Goal: Check status

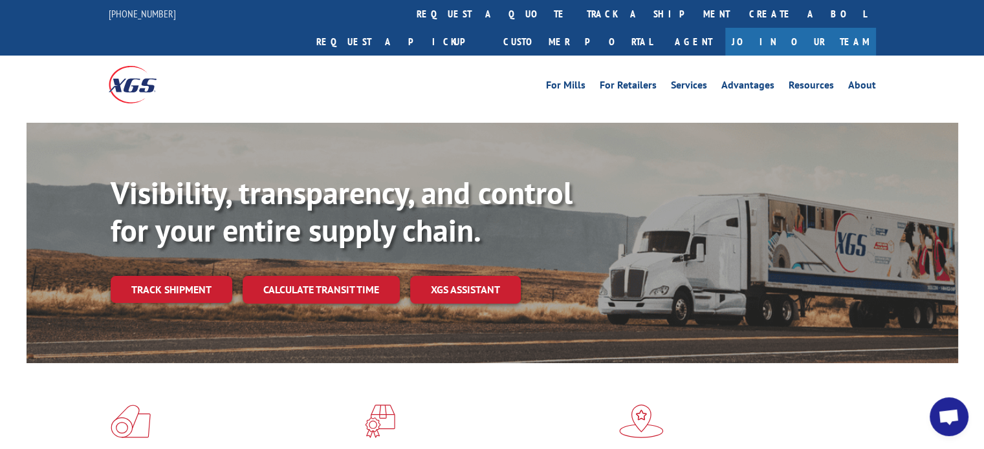
click at [435, 56] on div "For Mills For Retailers Services Advantages Resources About For Mills For Retai…" at bounding box center [492, 85] width 767 height 58
click at [577, 12] on link "track a shipment" at bounding box center [658, 14] width 162 height 28
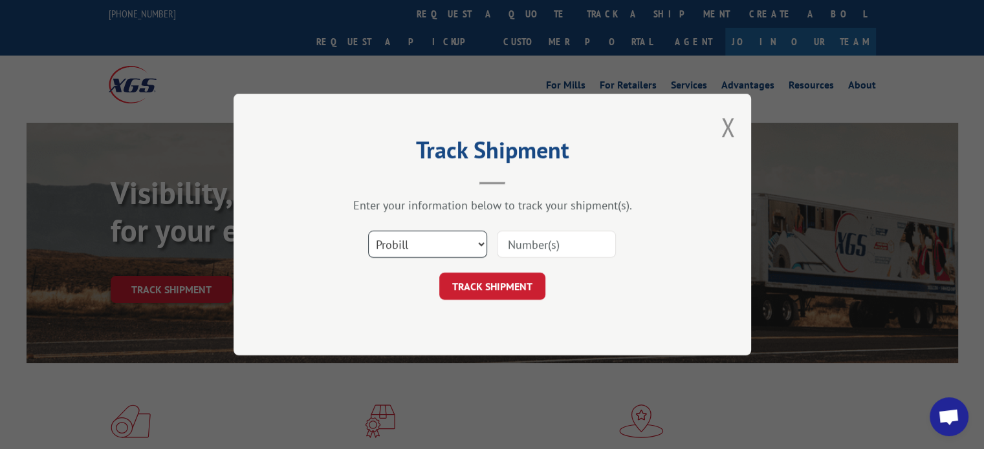
click at [475, 245] on select "Select category... Probill BOL PO" at bounding box center [427, 244] width 119 height 27
select select "bol"
click at [368, 231] on select "Select category... Probill BOL PO" at bounding box center [427, 244] width 119 height 27
click at [527, 243] on input at bounding box center [556, 244] width 119 height 27
type input "2841720"
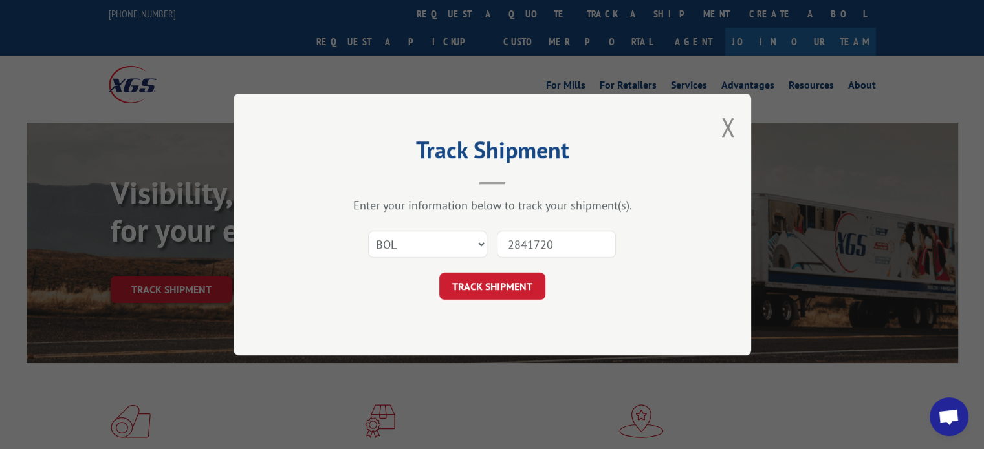
click button "TRACK SHIPMENT" at bounding box center [492, 286] width 106 height 27
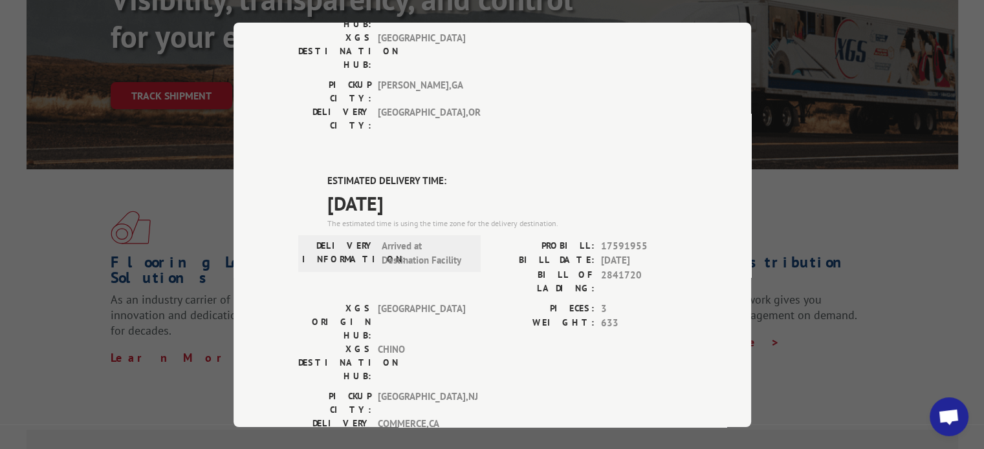
scroll to position [259, 0]
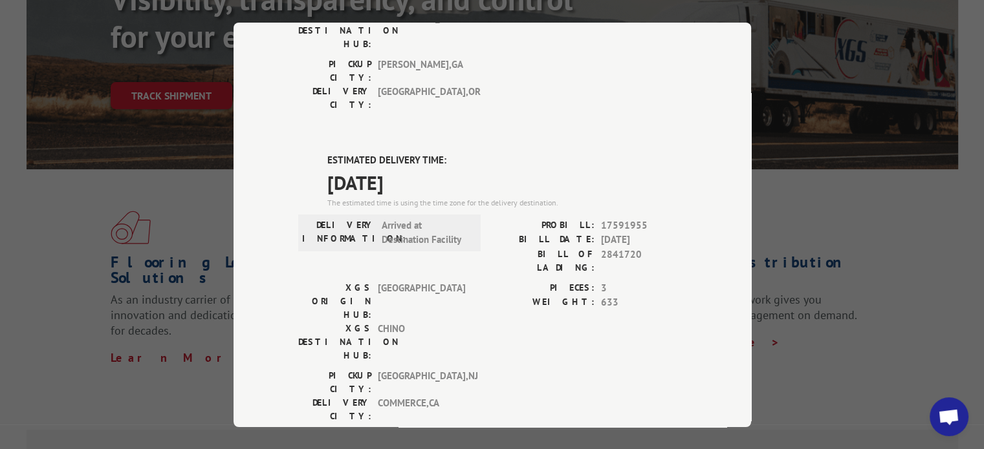
click at [738, 230] on div "Track Shipment DELIVERED DELIVERY INFORMATION: [DATE] 02:55 pm [PERSON_NAME]: 1…" at bounding box center [492, 224] width 984 height 449
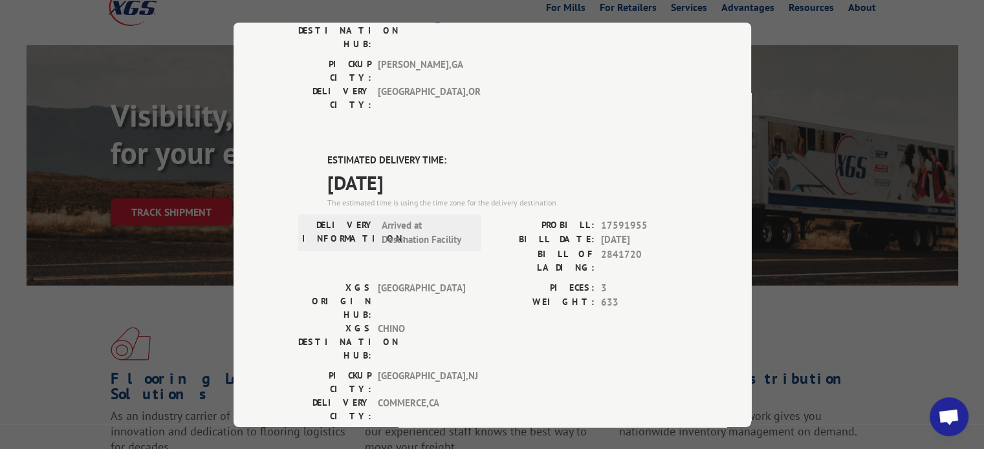
scroll to position [0, 0]
